Goal: Obtain resource: Download file/media

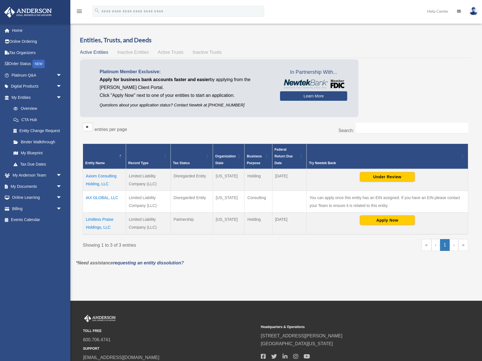
scroll to position [3, 0]
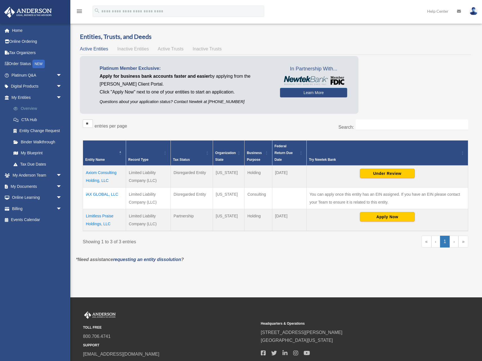
click at [21, 108] on link "Overview" at bounding box center [39, 108] width 62 height 11
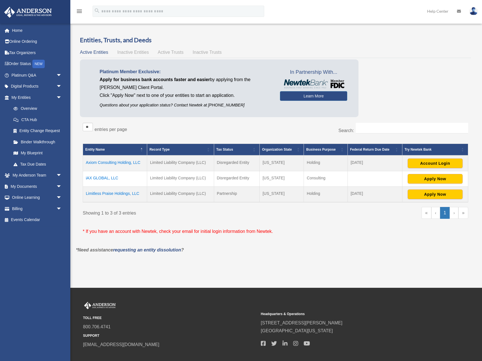
click at [105, 178] on td "iAX GLOBAL, LLC" at bounding box center [115, 178] width 64 height 15
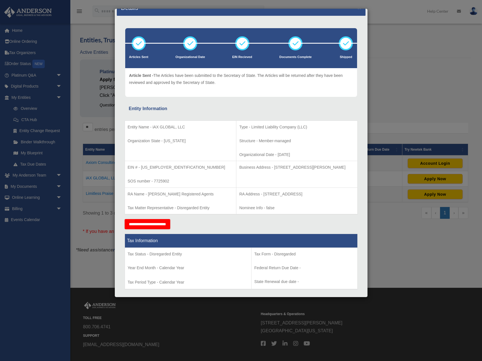
scroll to position [13, 0]
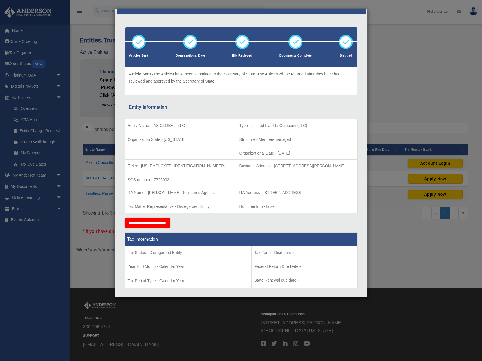
click at [262, 166] on p "Business Address - 3225 McLeod Dr, Suite 100, Las Vegas, NV 89121" at bounding box center [296, 165] width 115 height 7
drag, startPoint x: 262, startPoint y: 166, endPoint x: 339, endPoint y: 165, distance: 76.8
click at [339, 165] on p "Business Address - 3225 McLeod Dr, Suite 100, Las Vegas, NV 89121" at bounding box center [296, 165] width 115 height 7
copy p "3225 McLeod Dr, Suite 100, Las Vegas, NV 89121"
click at [322, 176] on td "Business Address - 3225 McLeod Dr, Suite 100, Las Vegas, NV 89121" at bounding box center [296, 173] width 121 height 27
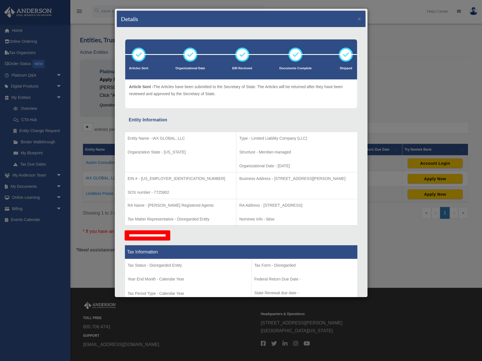
scroll to position [0, 0]
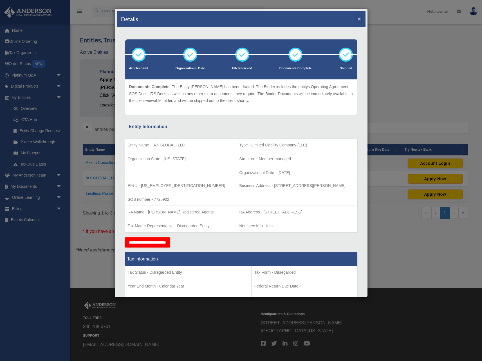
click at [359, 19] on button "×" at bounding box center [360, 19] width 4 height 6
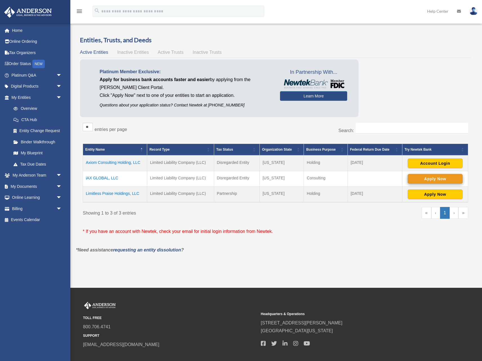
click at [423, 179] on button "Apply Now" at bounding box center [435, 179] width 55 height 10
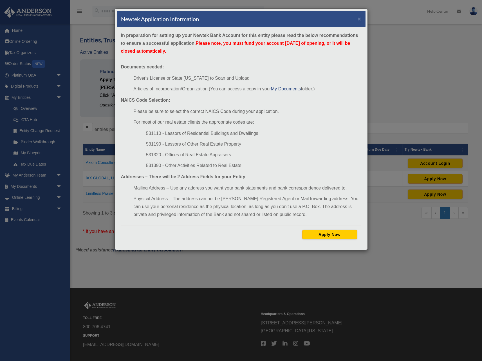
click at [174, 144] on li "531190 - Lessors of Other Real Estate Property" at bounding box center [253, 144] width 215 height 8
drag, startPoint x: 174, startPoint y: 144, endPoint x: 177, endPoint y: 144, distance: 2.9
click at [177, 144] on li "531190 - Lessors of Other Real Estate Property" at bounding box center [253, 144] width 215 height 8
click at [199, 145] on li "531190 - Lessors of Other Real Estate Property" at bounding box center [253, 144] width 215 height 8
click at [359, 21] on button "×" at bounding box center [360, 19] width 4 height 6
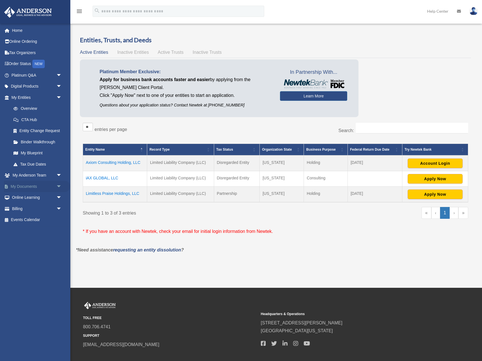
click at [25, 183] on link "My Documents arrow_drop_down" at bounding box center [37, 186] width 66 height 11
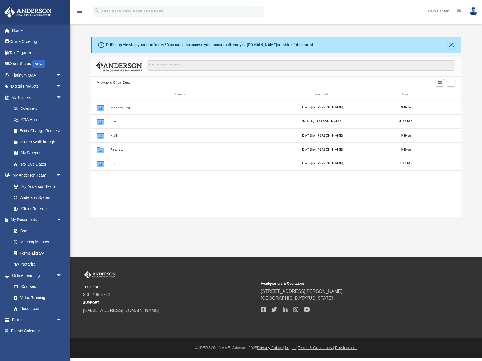
scroll to position [128, 370]
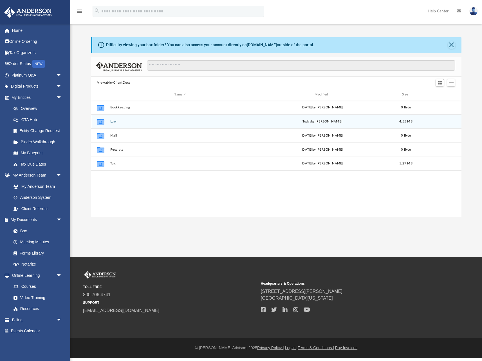
click at [112, 121] on button "Law" at bounding box center [180, 122] width 140 height 4
click at [123, 121] on button "iAX GLOBAL, LLC" at bounding box center [180, 122] width 140 height 4
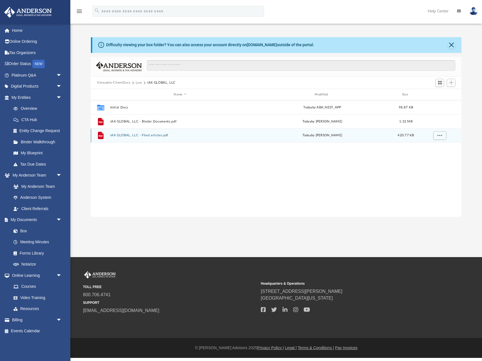
click at [133, 136] on button "iAX GLOBAL, LLC - Filed articles.pdf" at bounding box center [180, 135] width 140 height 4
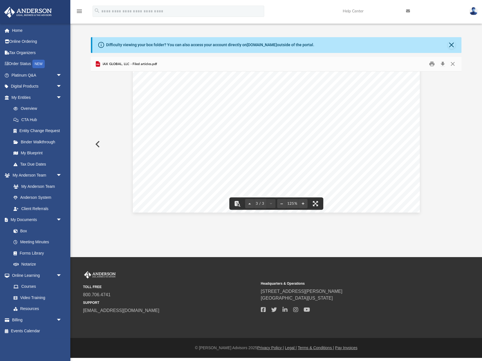
scroll to position [994, 0]
click at [454, 65] on button "Close" at bounding box center [452, 64] width 10 height 9
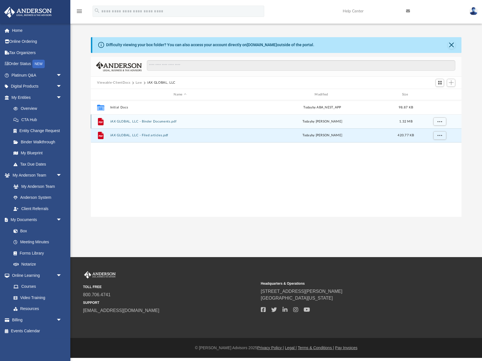
click at [169, 120] on button "iAX GLOBAL, LLC - Binder Documents.pdf" at bounding box center [180, 122] width 140 height 4
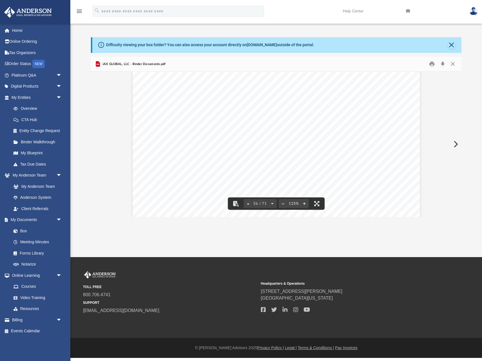
scroll to position [13482, 0]
click at [461, 147] on button "Preview" at bounding box center [455, 144] width 12 height 16
click at [98, 141] on button "Preview" at bounding box center [97, 144] width 12 height 16
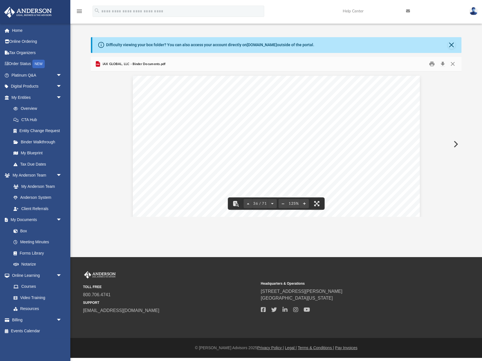
click at [98, 143] on div "Operating Agreement of iAX GLOBAL, LLC Page 22 of 39 Section 14.03 Decision-Mak…" at bounding box center [276, 177] width 371 height 26802
click at [452, 66] on button "Close" at bounding box center [452, 64] width 10 height 9
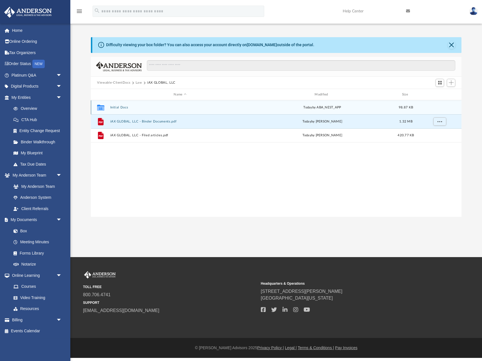
click at [122, 109] on div "Collaborated Folder Initial Docs today by ABA_NEST_APP 98.87 KB" at bounding box center [276, 107] width 371 height 14
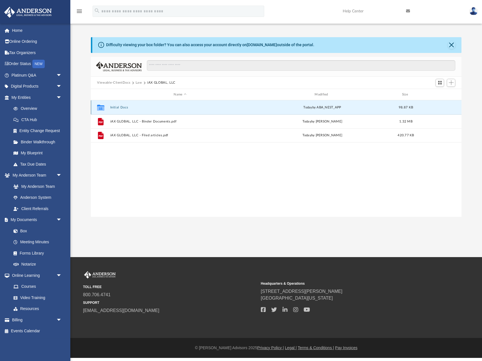
click at [124, 107] on button "Initial Docs" at bounding box center [180, 108] width 140 height 4
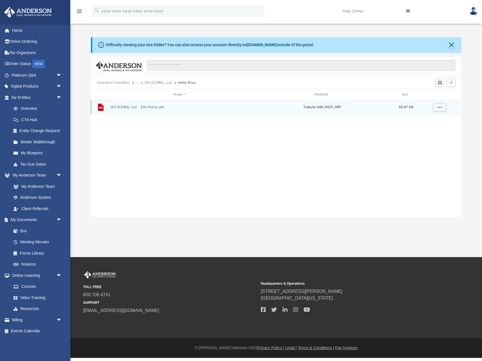
click at [127, 109] on div "File iAX GLOBAL LLC - EIN Notice.pdf today by ABA_NEST_APP 98.87 KB" at bounding box center [276, 107] width 371 height 14
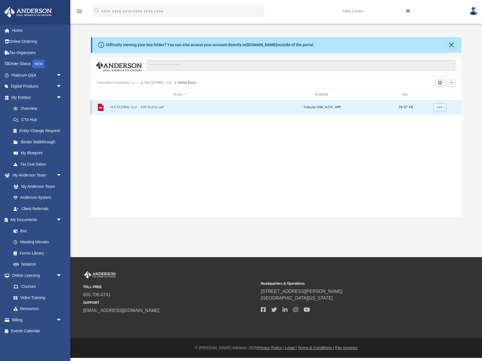
click at [127, 108] on button "iAX GLOBAL LLC - EIN Notice.pdf" at bounding box center [180, 107] width 140 height 4
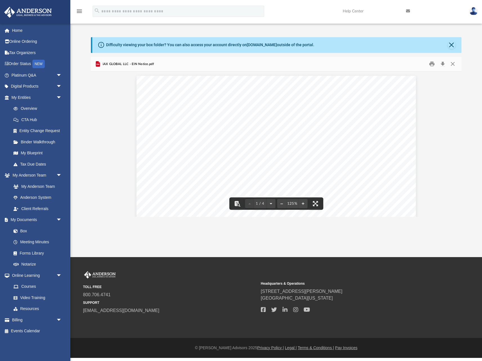
scroll to position [0, 0]
click at [454, 62] on button "Close" at bounding box center [452, 64] width 10 height 9
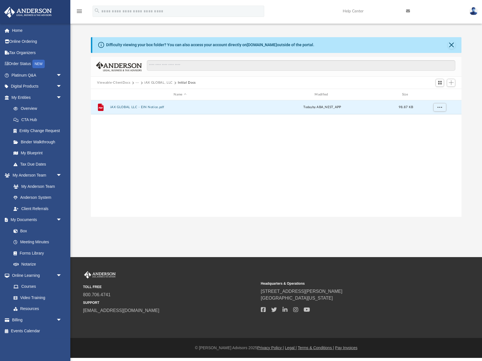
scroll to position [0, 0]
click at [155, 82] on button "iAX GLOBAL, LLC" at bounding box center [158, 82] width 28 height 5
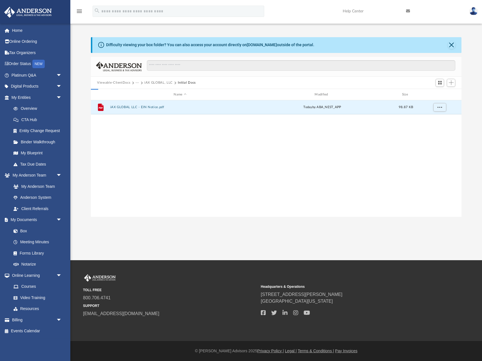
scroll to position [0, 0]
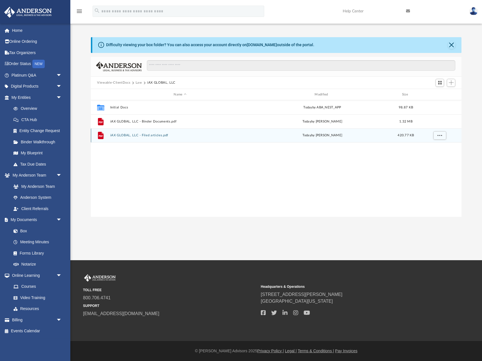
click at [125, 136] on button "iAX GLOBAL, LLC - Filed articles.pdf" at bounding box center [180, 135] width 140 height 4
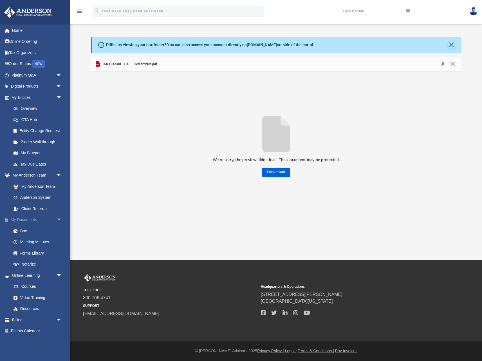
click at [23, 219] on link "My Documents arrow_drop_down" at bounding box center [37, 219] width 66 height 11
click at [24, 228] on link "Box" at bounding box center [39, 230] width 62 height 11
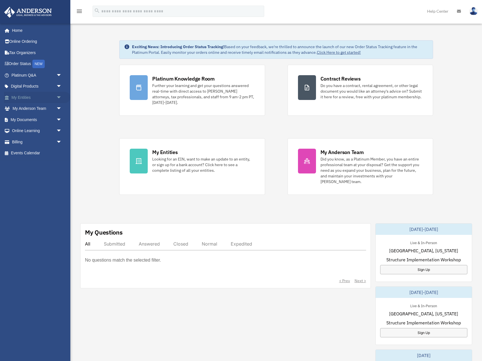
click at [21, 95] on link "My Entities arrow_drop_down" at bounding box center [37, 97] width 66 height 11
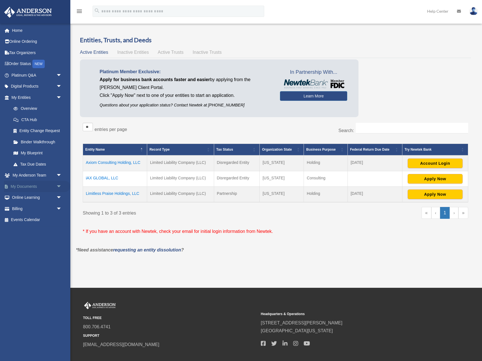
click at [59, 183] on span "arrow_drop_down" at bounding box center [61, 187] width 11 height 12
click at [23, 196] on link "Box" at bounding box center [39, 197] width 62 height 11
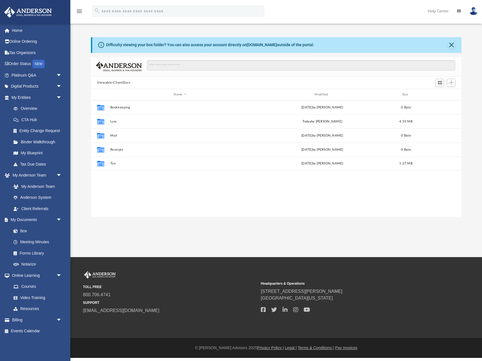
scroll to position [128, 370]
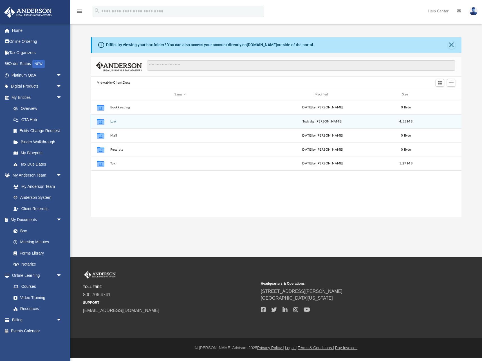
click at [113, 121] on button "Law" at bounding box center [180, 122] width 140 height 4
click at [124, 122] on button "iAX GLOBAL, LLC" at bounding box center [180, 122] width 140 height 4
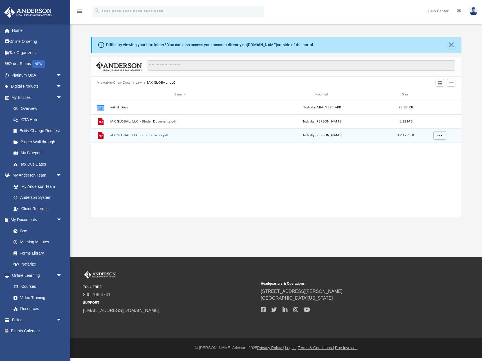
click at [130, 135] on button "iAX GLOBAL, LLC - Filed articles.pdf" at bounding box center [180, 135] width 140 height 4
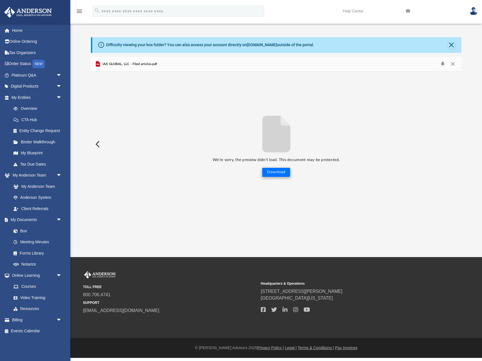
click at [272, 172] on button "Download" at bounding box center [276, 172] width 28 height 9
click at [151, 136] on div "We’re sorry, the preview didn’t load. This document may be protected. Download" at bounding box center [276, 143] width 371 height 65
click at [23, 96] on link "My Entities arrow_drop_down" at bounding box center [37, 97] width 66 height 11
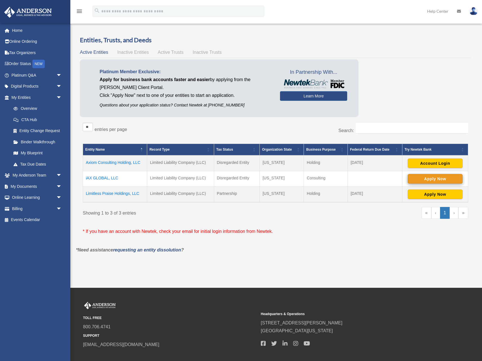
click at [420, 178] on button "Apply Now" at bounding box center [435, 179] width 55 height 10
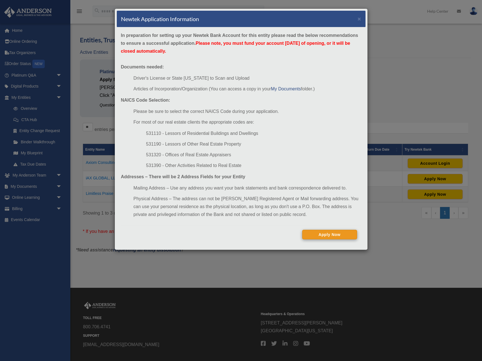
click at [316, 234] on button "Apply Now" at bounding box center [329, 235] width 55 height 10
